Goal: Task Accomplishment & Management: Manage account settings

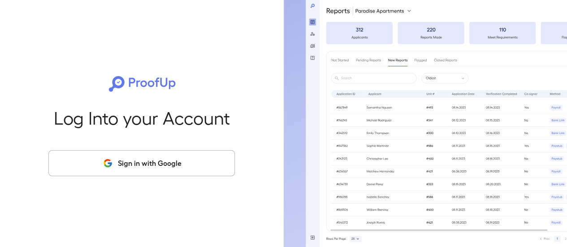
click at [174, 171] on button "Sign in with Google" at bounding box center [141, 163] width 187 height 26
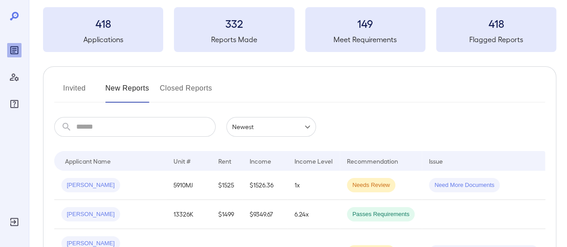
scroll to position [90, 0]
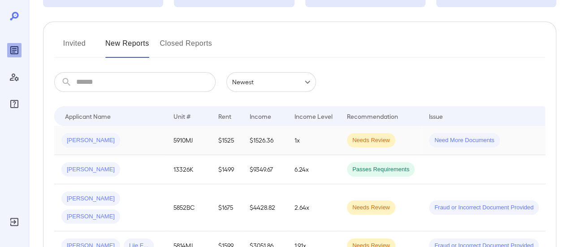
click at [446, 139] on span "Need More Documents" at bounding box center [464, 140] width 71 height 9
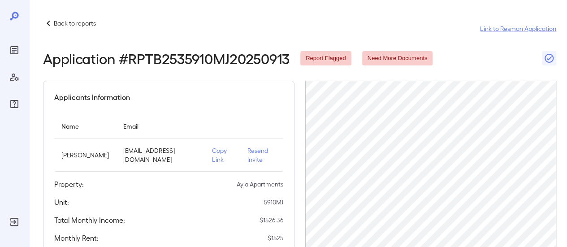
click at [48, 26] on icon at bounding box center [48, 23] width 11 height 11
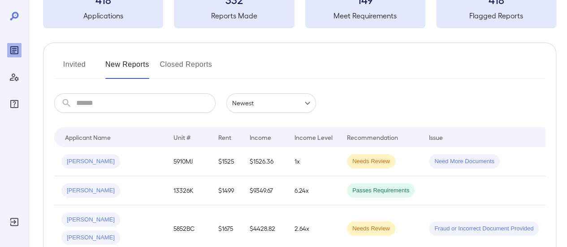
scroll to position [90, 0]
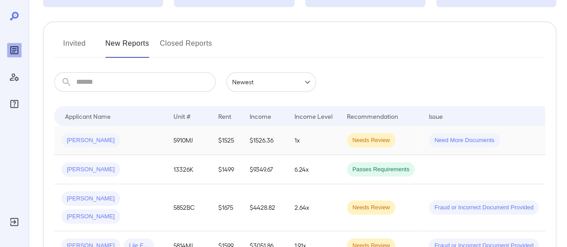
click at [369, 140] on span "Needs Review" at bounding box center [371, 140] width 48 height 9
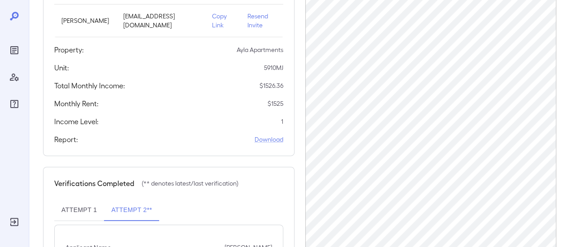
scroll to position [220, 0]
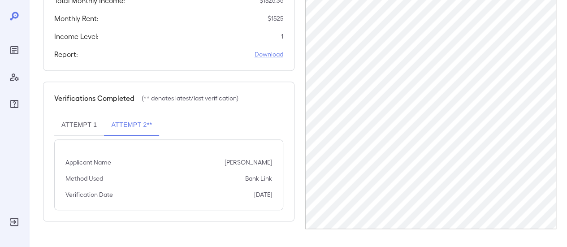
click at [78, 136] on button "Attempt 1" at bounding box center [79, 125] width 50 height 22
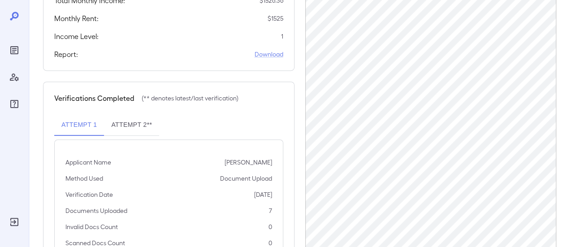
click at [142, 131] on button "Attempt 2**" at bounding box center [131, 125] width 55 height 22
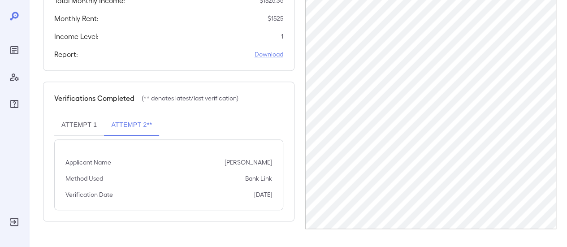
click at [82, 135] on button "Attempt 1" at bounding box center [79, 125] width 50 height 22
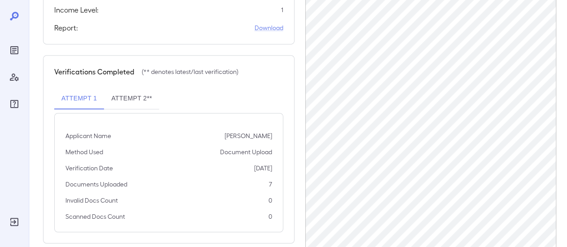
scroll to position [268, 0]
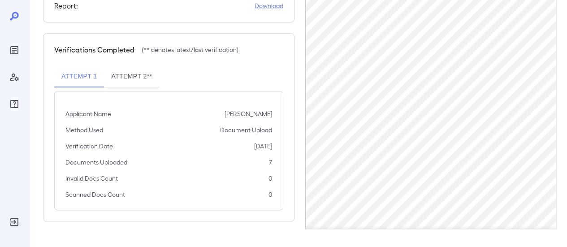
click at [135, 86] on button "Attempt 2**" at bounding box center [131, 77] width 55 height 22
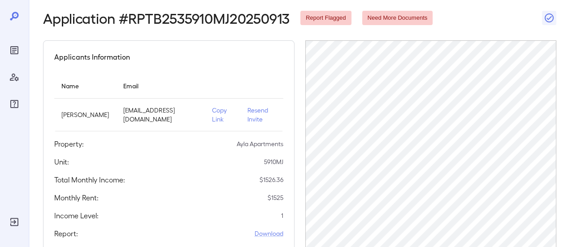
scroll to position [0, 0]
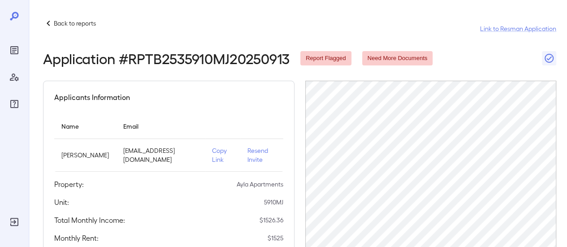
click at [48, 24] on icon at bounding box center [48, 23] width 3 height 5
